Goal: Task Accomplishment & Management: Use online tool/utility

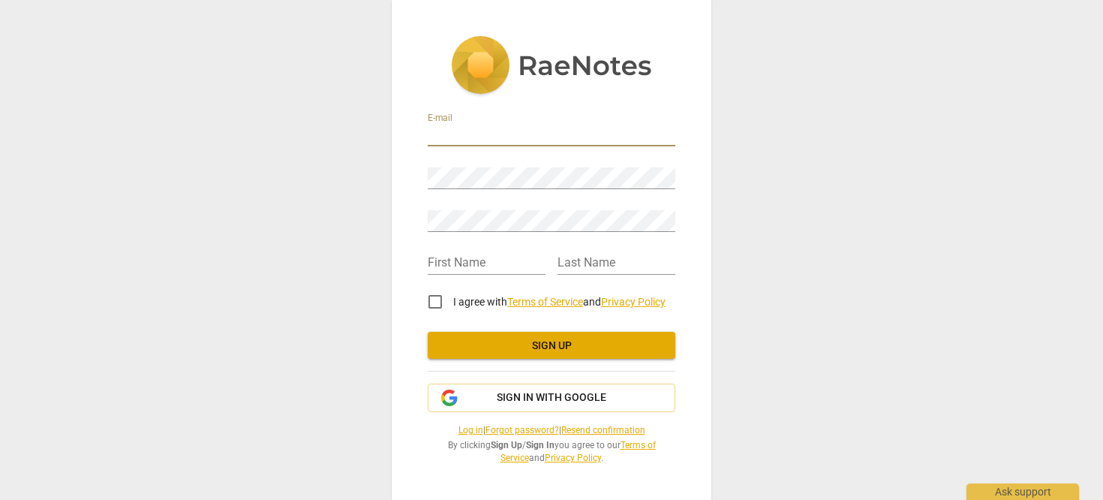
click at [463, 127] on input "email" at bounding box center [552, 136] width 248 height 22
click at [507, 391] on span "Sign in with Google" at bounding box center [552, 397] width 110 height 15
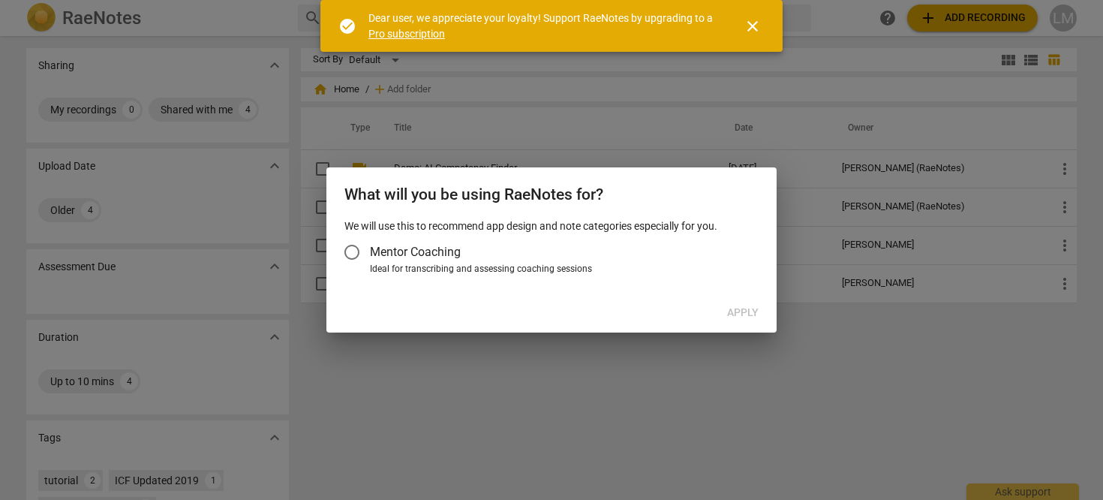
drag, startPoint x: 718, startPoint y: 386, endPoint x: 703, endPoint y: 383, distance: 15.2
click at [718, 386] on div at bounding box center [551, 250] width 1103 height 500
click at [759, 34] on span "close" at bounding box center [753, 26] width 18 height 18
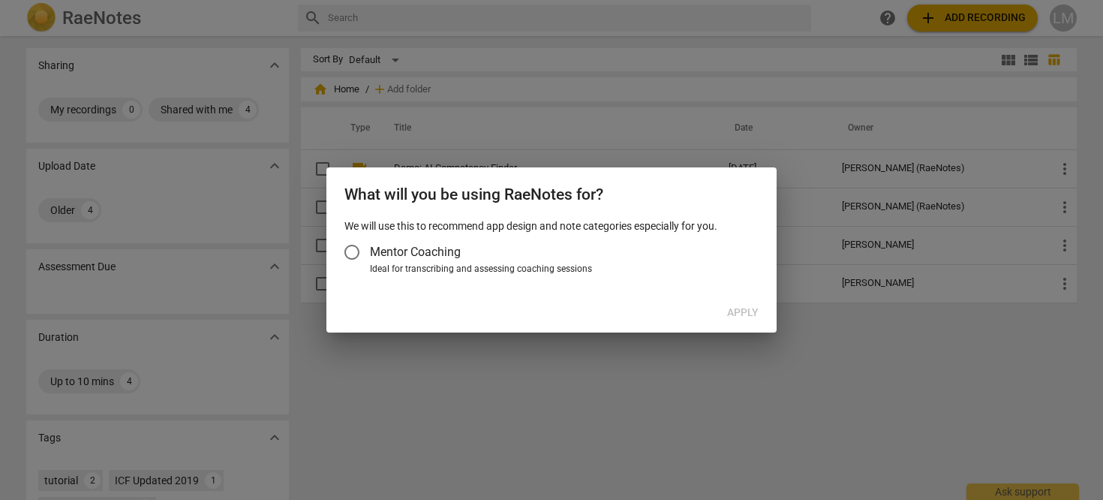
click at [449, 318] on div "Apply" at bounding box center [551, 312] width 444 height 27
click at [431, 148] on div at bounding box center [551, 250] width 1103 height 500
click at [643, 197] on h2 "What will you be using RaeNotes for?" at bounding box center [551, 194] width 414 height 19
click at [374, 239] on label "Mentor Coaching" at bounding box center [544, 252] width 420 height 36
click at [370, 239] on input "Mentor Coaching" at bounding box center [352, 252] width 36 height 36
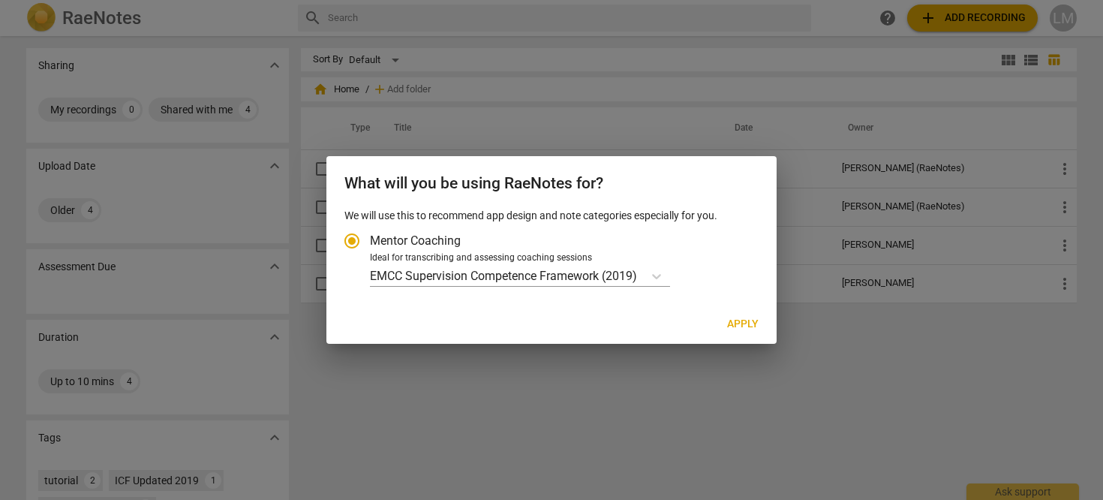
click at [593, 466] on div at bounding box center [551, 250] width 1103 height 500
click at [664, 278] on icon "Account type" at bounding box center [656, 276] width 15 height 15
click at [0, 0] on input "Ideal for transcribing and assessing coaching sessions EMCC Supervision Compete…" at bounding box center [0, 0] width 0 height 0
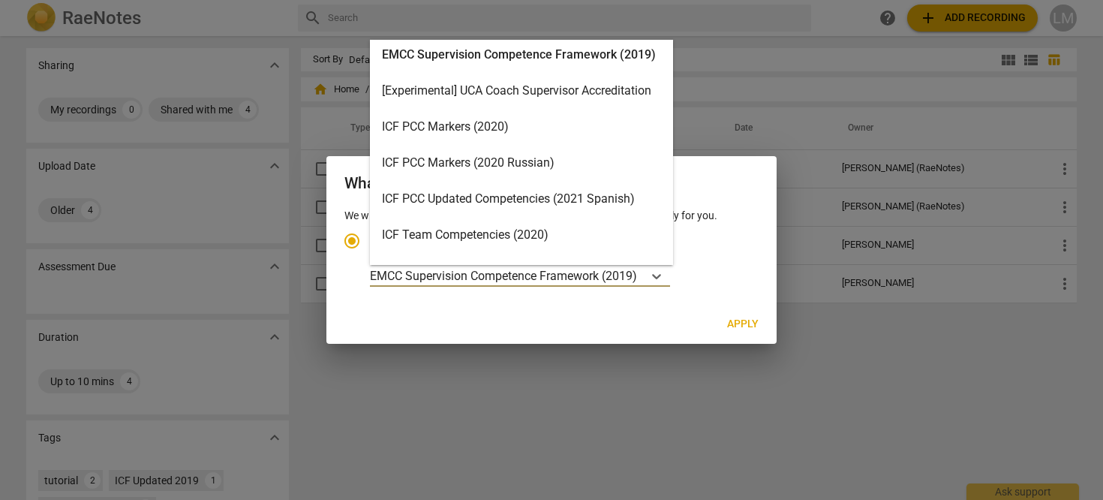
scroll to position [357, 0]
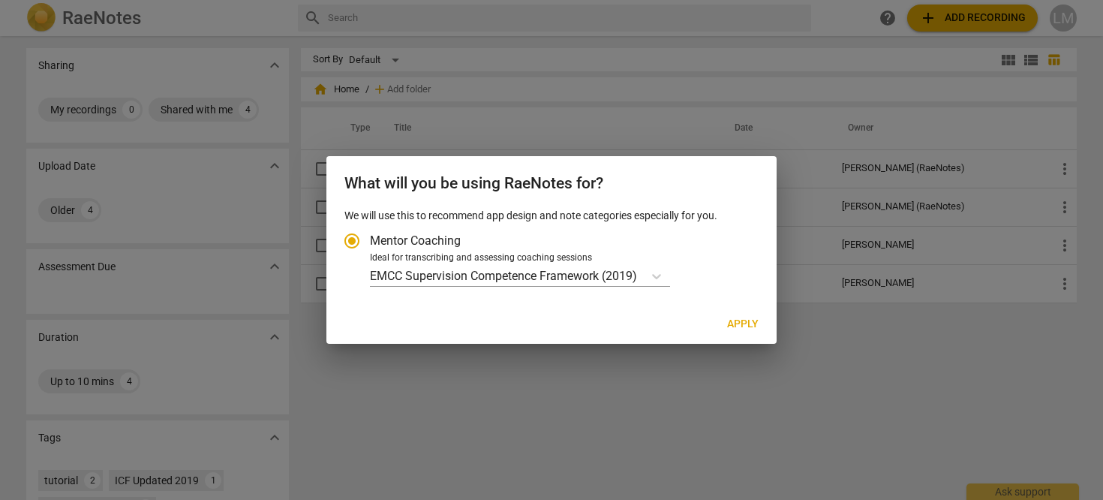
click at [365, 332] on div "Apply" at bounding box center [551, 324] width 444 height 27
drag, startPoint x: 349, startPoint y: 239, endPoint x: 369, endPoint y: 230, distance: 21.9
click at [349, 239] on input "Mentor Coaching" at bounding box center [352, 241] width 36 height 36
radio input "true"
drag, startPoint x: 942, startPoint y: 3, endPoint x: 939, endPoint y: 18, distance: 15.2
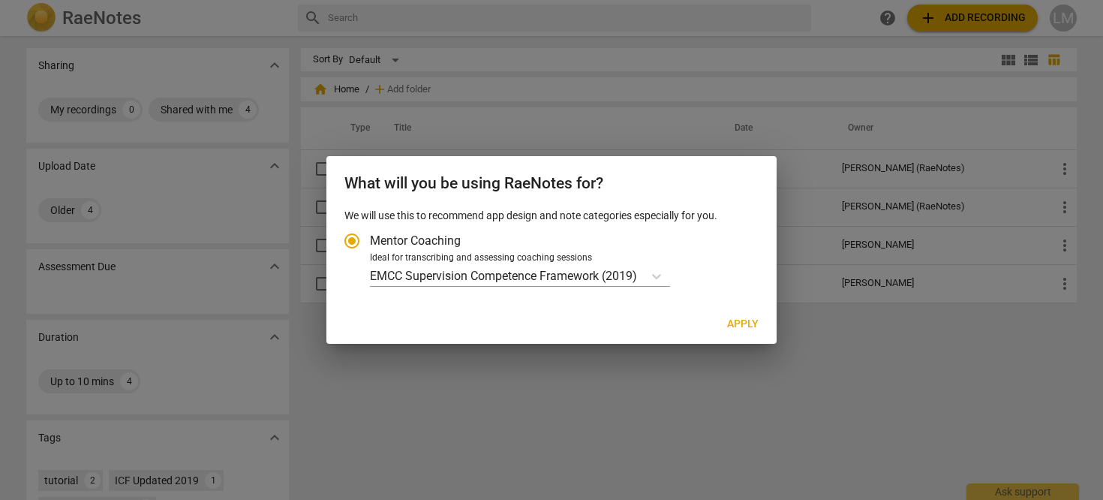
click at [941, 6] on div at bounding box center [551, 250] width 1103 height 500
click at [939, 18] on div at bounding box center [551, 250] width 1103 height 500
click at [736, 311] on button "Apply" at bounding box center [743, 324] width 56 height 27
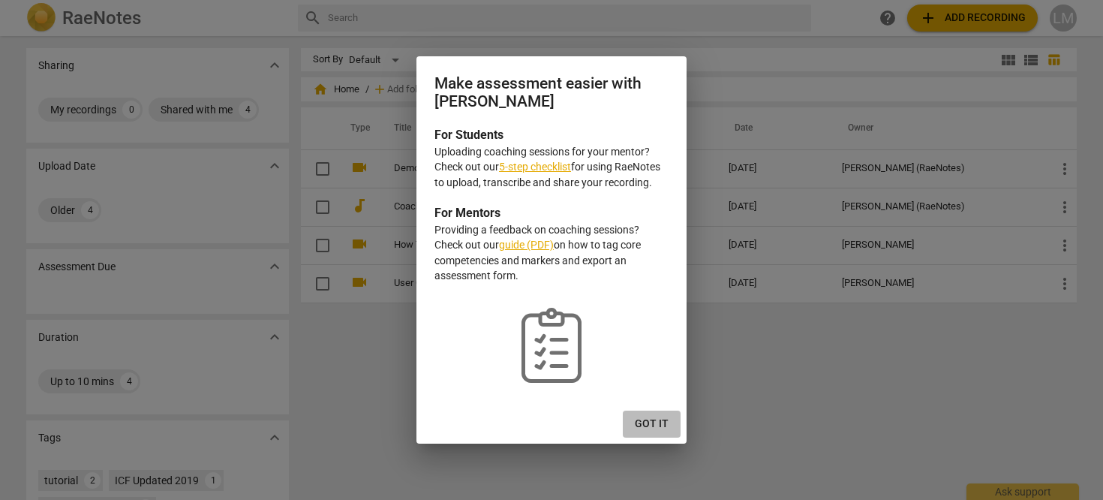
click at [657, 421] on span "Got it" at bounding box center [652, 423] width 34 height 15
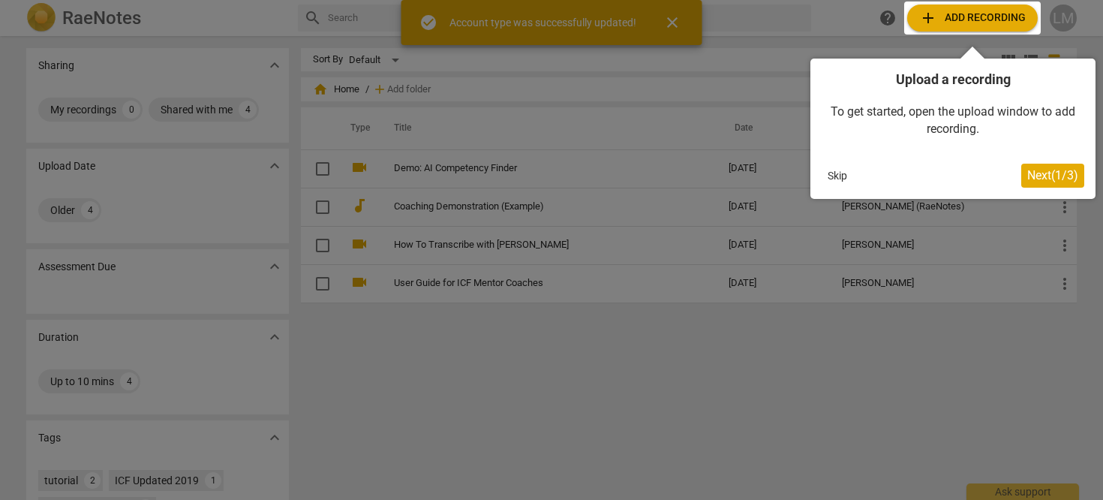
click at [672, 22] on div at bounding box center [551, 250] width 1103 height 500
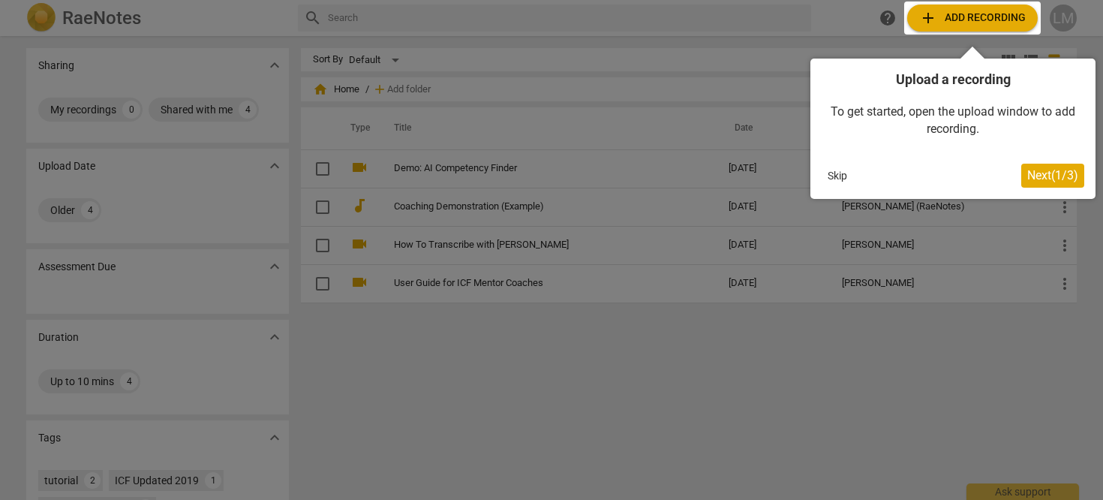
click at [982, 14] on div at bounding box center [972, 18] width 137 height 33
click at [951, 23] on div at bounding box center [972, 18] width 137 height 33
click at [1050, 183] on button "Next ( 1 / 3 )" at bounding box center [1052, 176] width 63 height 24
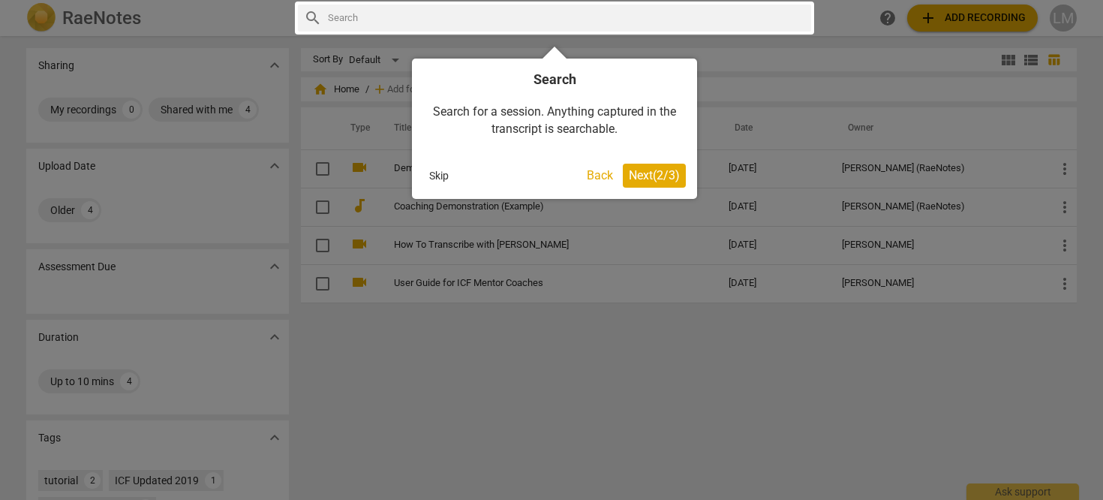
click at [630, 181] on span "Next ( 2 / 3 )" at bounding box center [654, 175] width 51 height 14
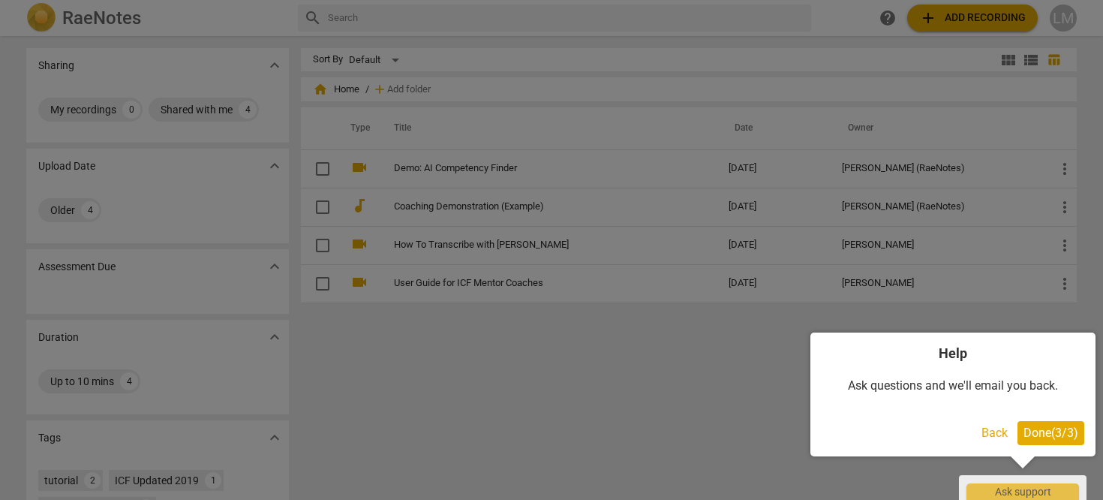
drag, startPoint x: 1026, startPoint y: 441, endPoint x: 1024, endPoint y: 416, distance: 25.6
click at [1026, 441] on button "Done ( 3 / 3 )" at bounding box center [1050, 433] width 67 height 24
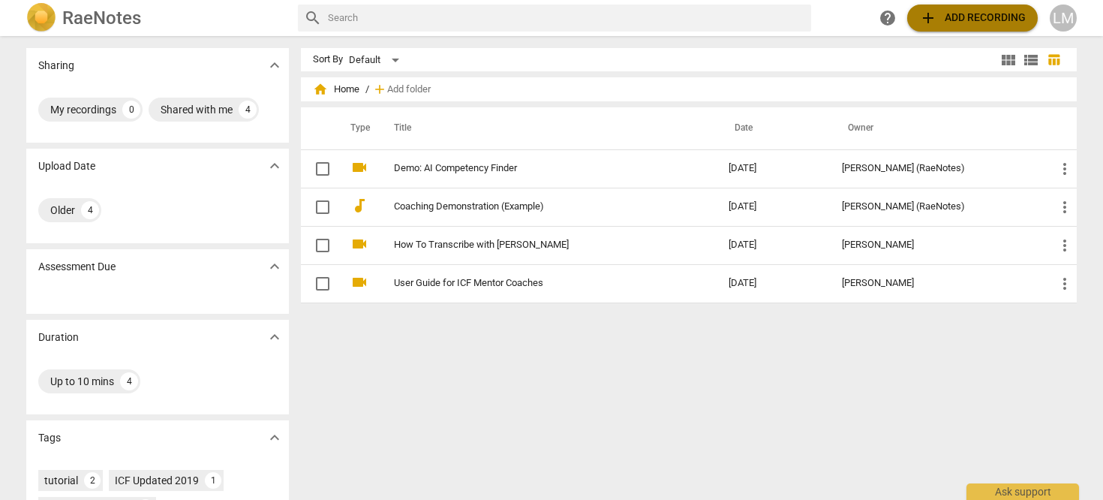
click at [960, 26] on span "add Add recording" at bounding box center [972, 18] width 107 height 18
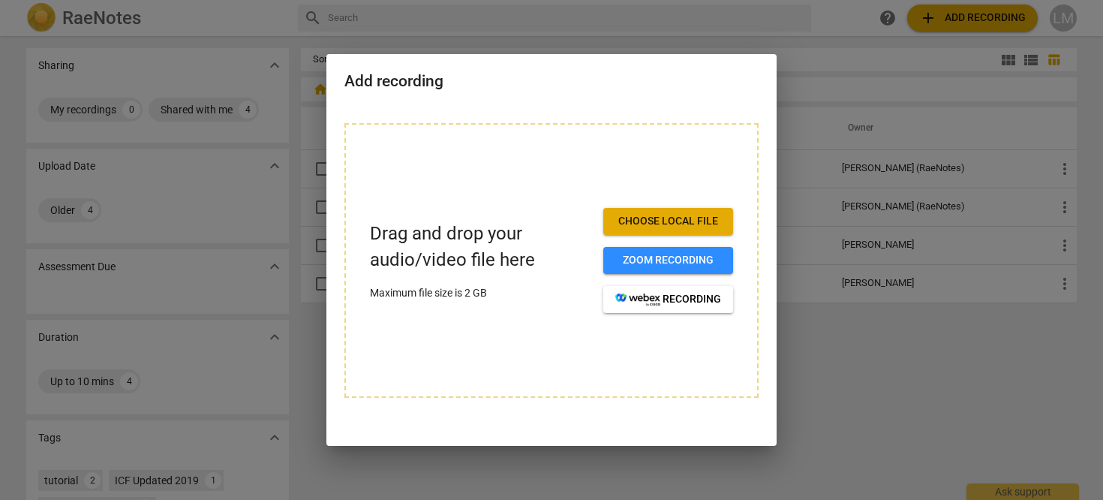
click at [633, 218] on span "Choose local file" at bounding box center [668, 221] width 106 height 15
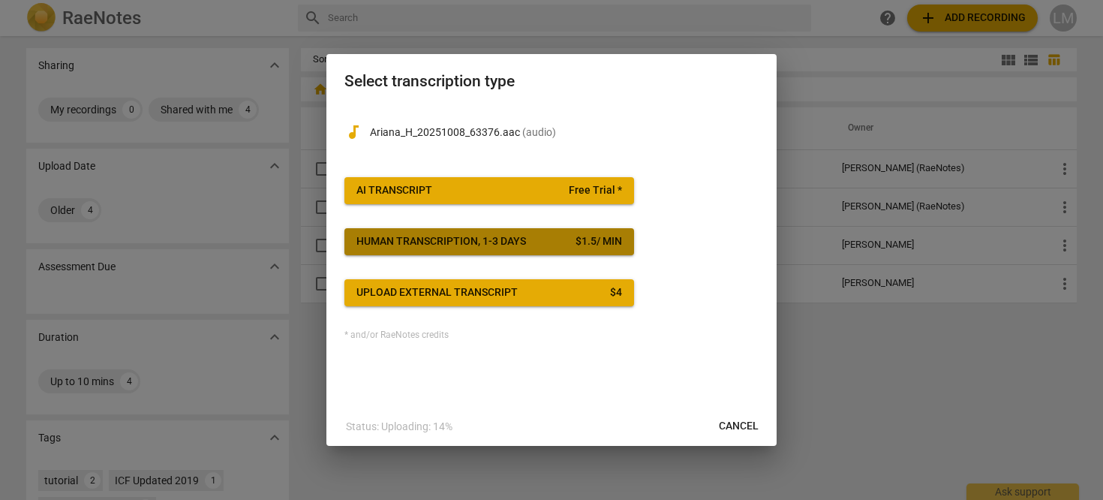
click at [490, 247] on div "Human transcription, 1-3 days" at bounding box center [441, 241] width 170 height 15
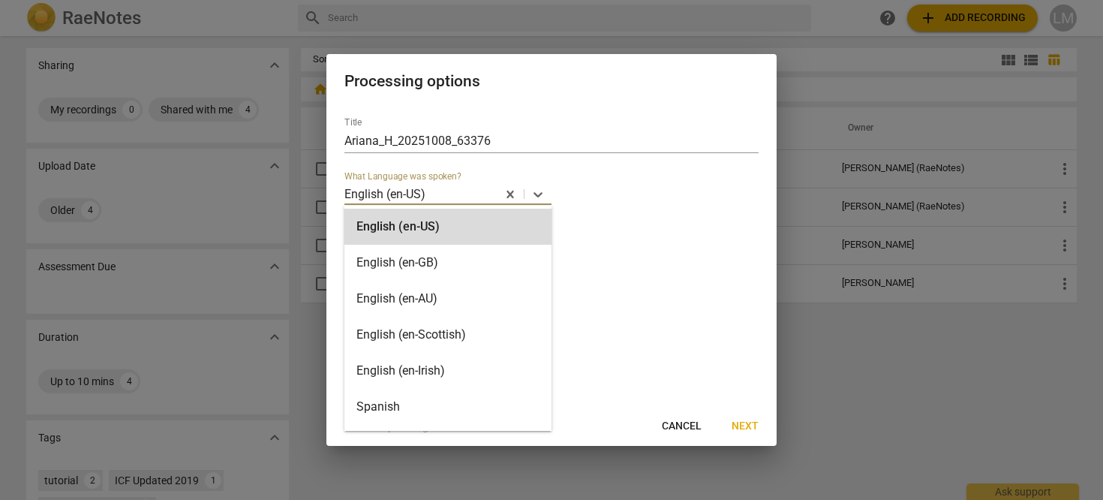
click at [449, 195] on div at bounding box center [461, 193] width 68 height 17
click at [383, 401] on div "Spanish" at bounding box center [447, 407] width 207 height 36
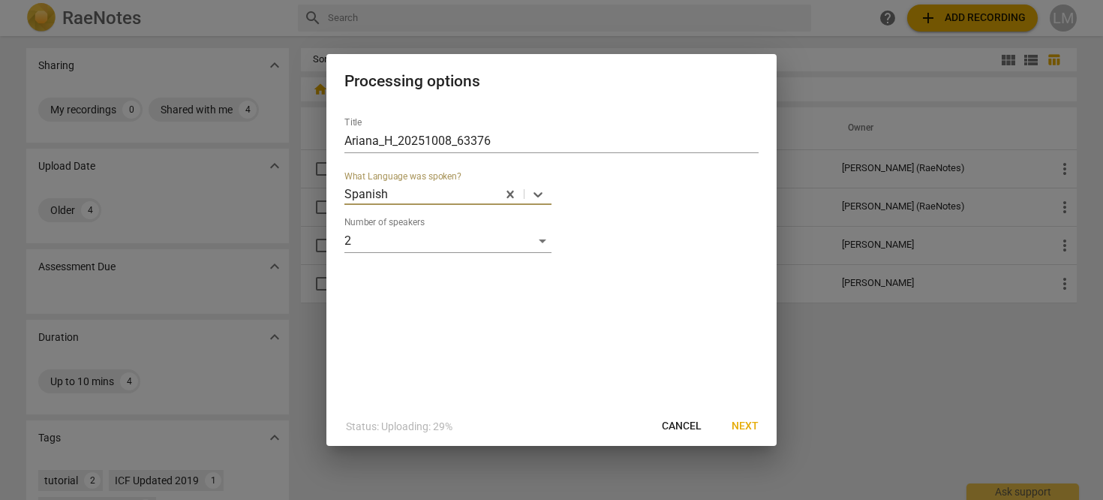
click at [741, 423] on span "Next" at bounding box center [745, 426] width 27 height 15
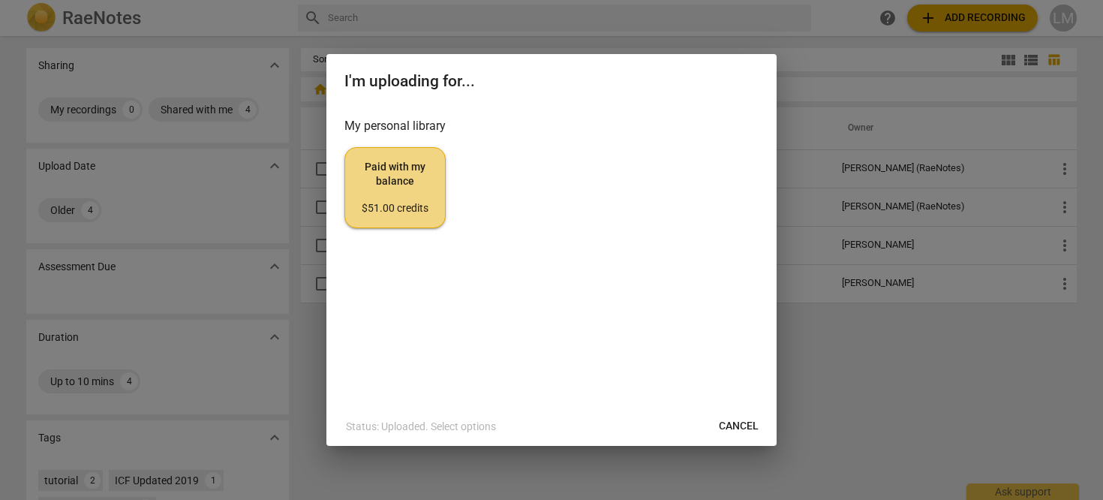
click at [413, 177] on span "Paid with my balance $51.00 credits" at bounding box center [395, 188] width 76 height 56
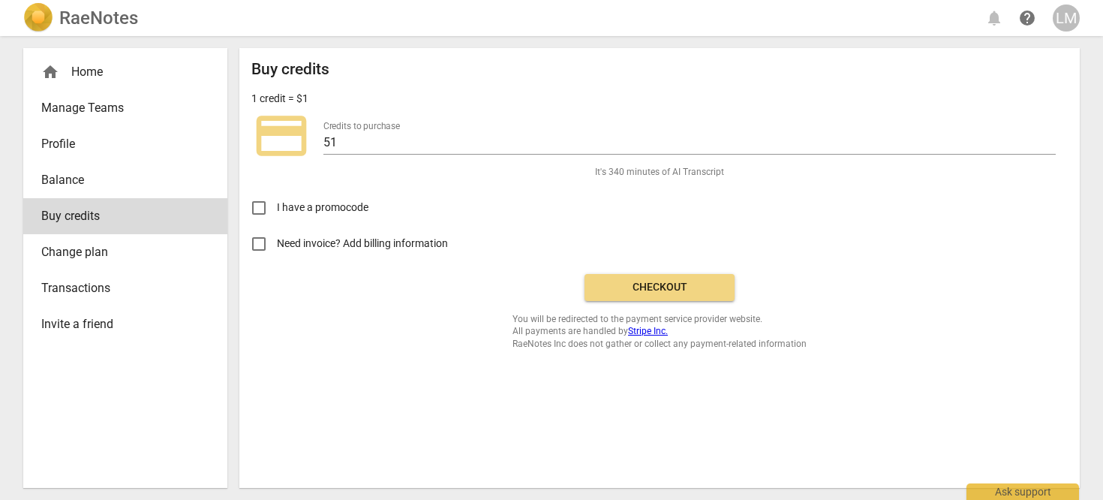
click at [280, 251] on label "Need invoice? Add billing information" at bounding box center [648, 244] width 815 height 36
click at [277, 251] on input "Need invoice? Add billing information" at bounding box center [259, 244] width 36 height 36
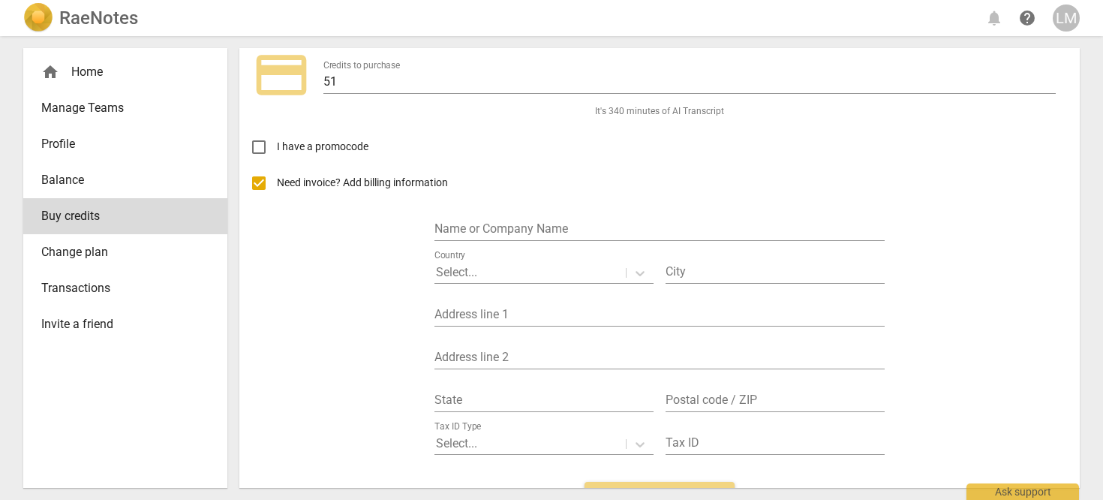
scroll to position [57, 0]
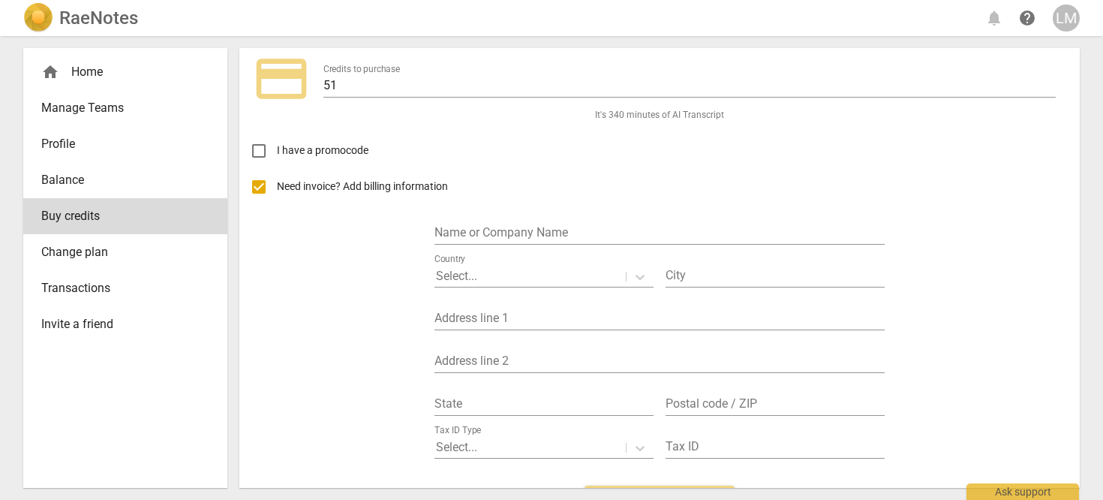
click at [311, 190] on span "Need invoice? Add billing information" at bounding box center [363, 187] width 173 height 16
click at [277, 190] on input "Need invoice? Add billing information" at bounding box center [259, 187] width 36 height 36
checkbox input "false"
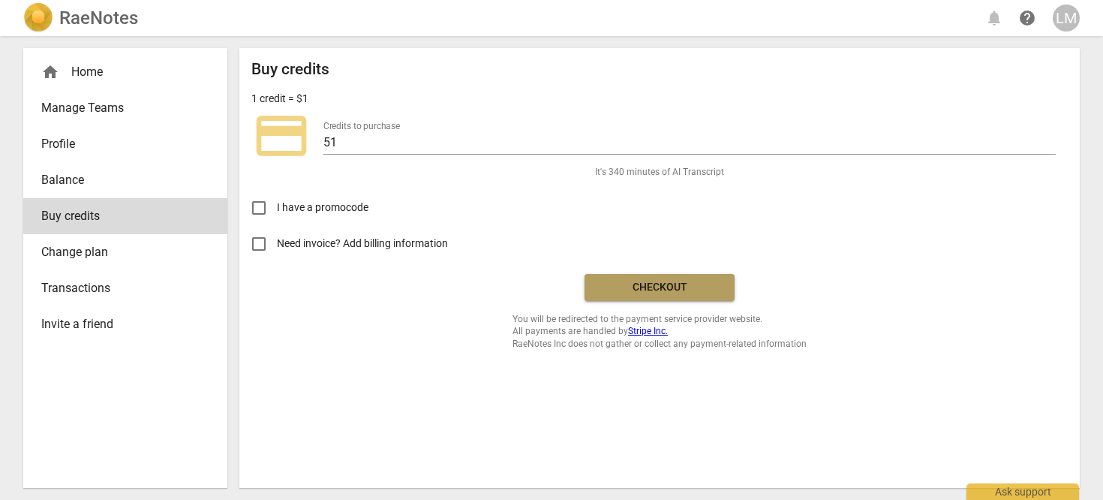
click at [617, 290] on span "Checkout" at bounding box center [659, 287] width 126 height 15
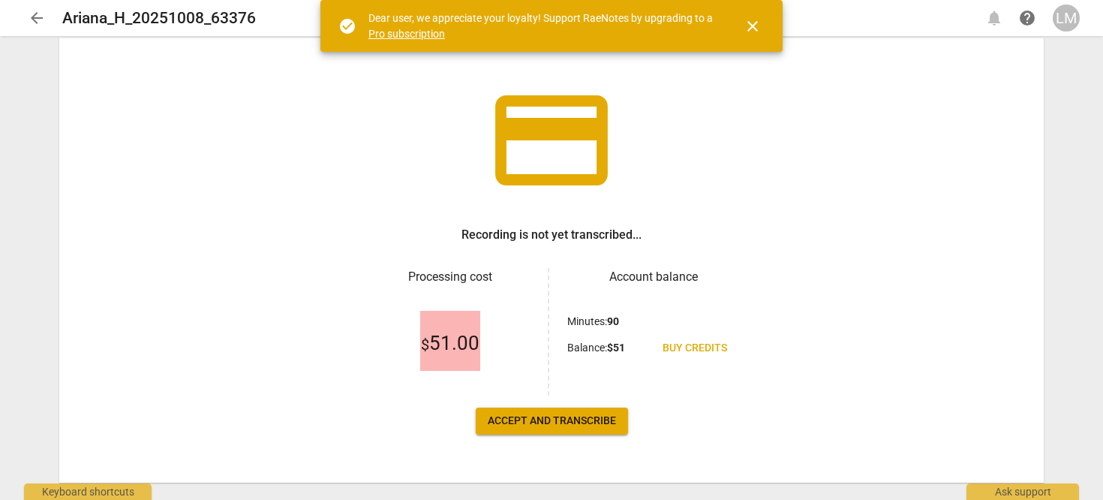
scroll to position [92, 0]
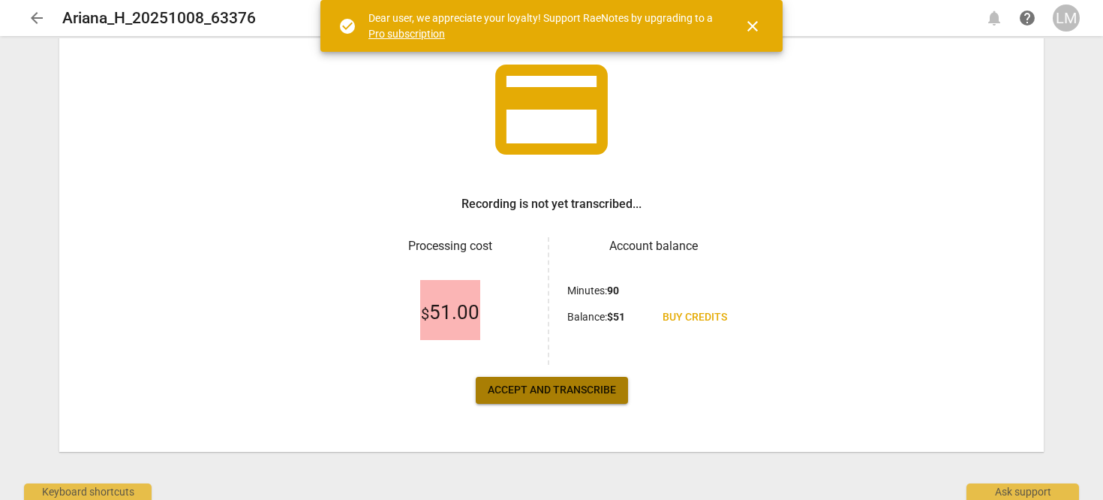
click at [544, 400] on button "Accept and transcribe" at bounding box center [552, 390] width 152 height 27
